Goal: Navigation & Orientation: Find specific page/section

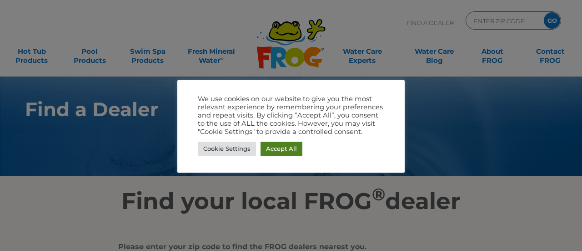
click at [276, 151] on link "Accept All" at bounding box center [282, 149] width 42 height 14
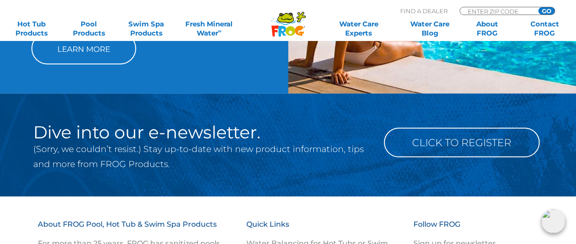
scroll to position [910, 0]
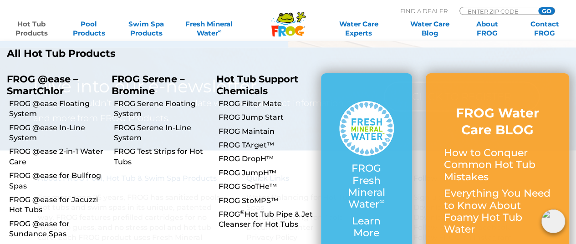
click at [33, 23] on link "Hot Tub Products" at bounding box center [31, 29] width 45 height 18
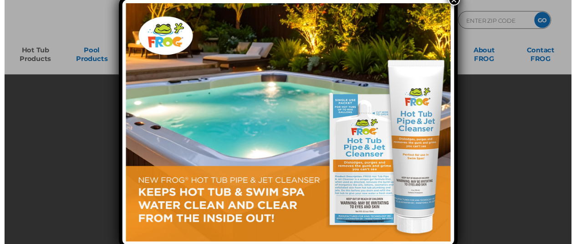
scroll to position [12, 0]
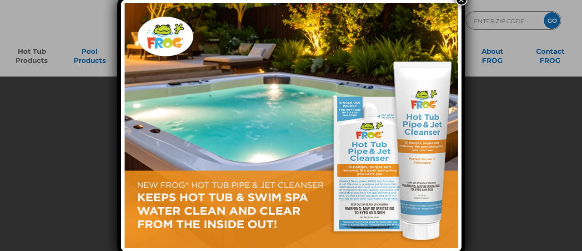
click at [460, 2] on button "×" at bounding box center [462, 0] width 12 height 12
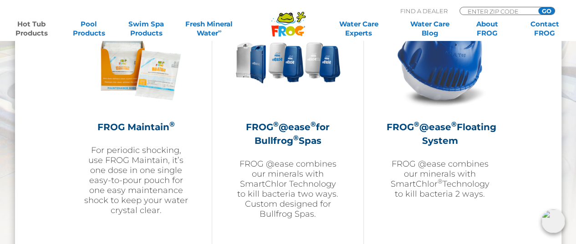
scroll to position [1092, 0]
